Goal: Task Accomplishment & Management: Manage account settings

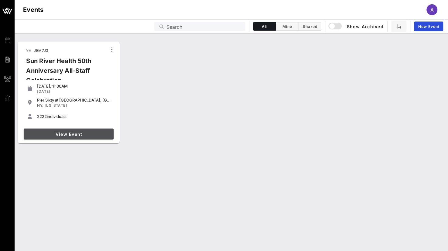
click at [58, 135] on span "View Event" at bounding box center [68, 134] width 85 height 5
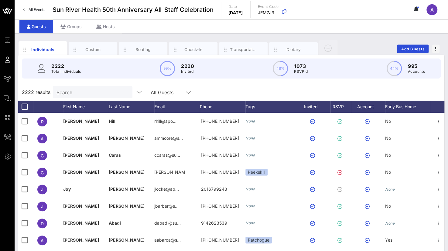
click at [73, 91] on input "Search" at bounding box center [91, 92] width 71 height 8
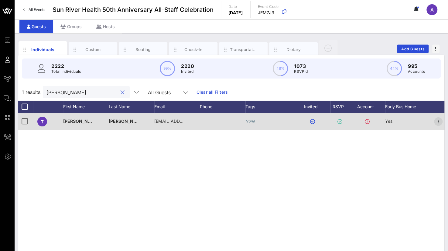
click at [436, 119] on icon "button" at bounding box center [437, 121] width 7 height 7
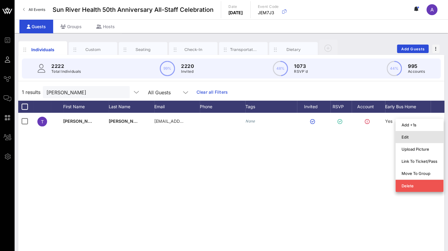
click at [403, 139] on div "Edit" at bounding box center [419, 137] width 36 height 5
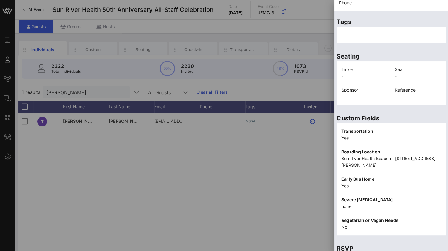
scroll to position [121, 0]
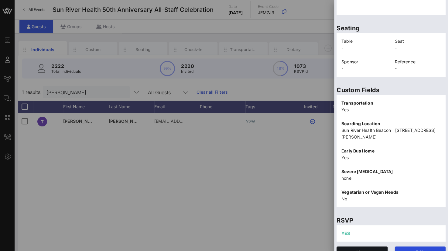
click at [64, 97] on div at bounding box center [224, 125] width 448 height 251
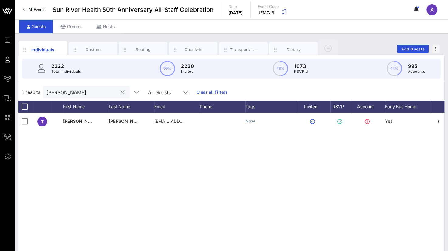
click at [73, 90] on input "[PERSON_NAME]" at bounding box center [81, 92] width 71 height 8
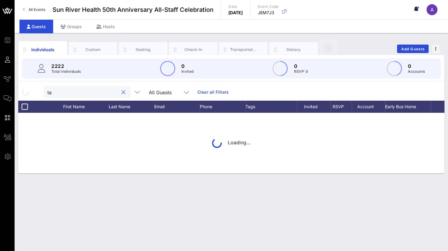
type input "t"
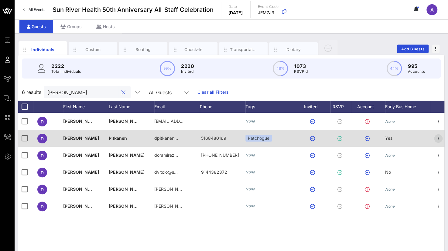
type input "[PERSON_NAME]"
click at [436, 140] on icon "button" at bounding box center [437, 138] width 7 height 7
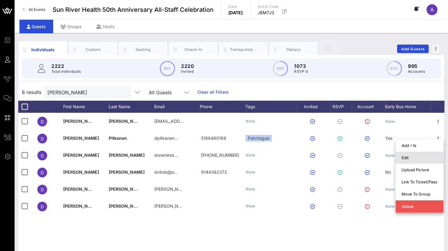
click at [424, 158] on div "Edit" at bounding box center [419, 157] width 36 height 5
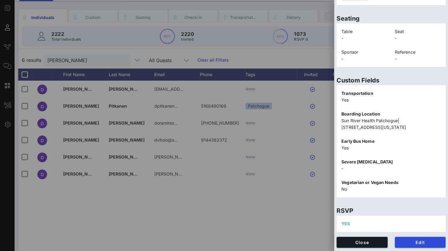
scroll to position [49, 0]
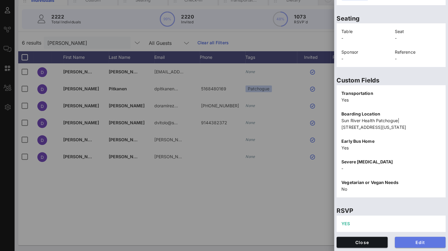
click at [407, 239] on button "Edit" at bounding box center [420, 242] width 51 height 11
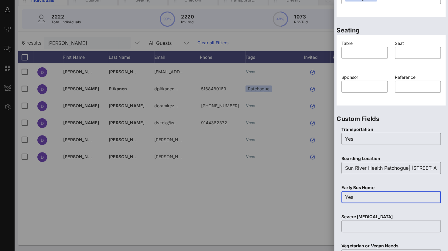
drag, startPoint x: 359, startPoint y: 195, endPoint x: 321, endPoint y: 197, distance: 37.7
click at [321, 197] on div "Event Builder Guests Journeys Comms QR Scanner Team Settings Sun River Health 5…" at bounding box center [224, 101] width 448 height 301
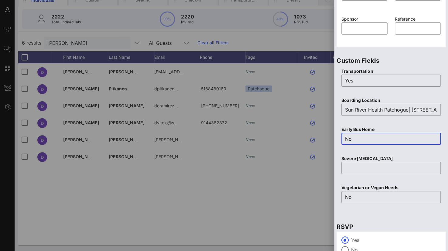
scroll to position [239, 0]
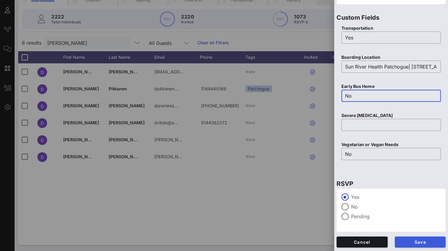
type input "No"
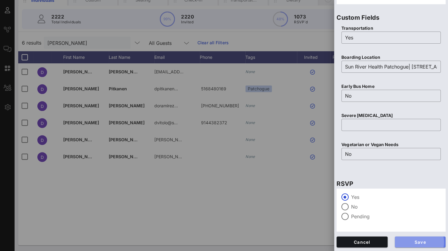
click at [405, 242] on span "Save" at bounding box center [419, 242] width 41 height 5
